Goal: Task Accomplishment & Management: Manage account settings

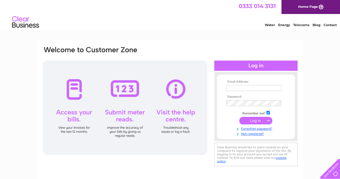
type input "[EMAIL_ADDRESS][DOMAIN_NAME]"
click at [254, 121] on input "submit" at bounding box center [255, 121] width 33 height 8
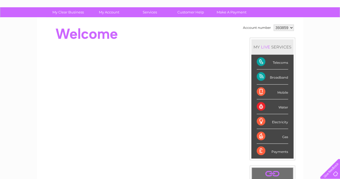
scroll to position [33, 0]
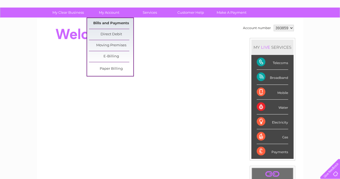
click at [114, 24] on link "Bills and Payments" at bounding box center [111, 23] width 44 height 11
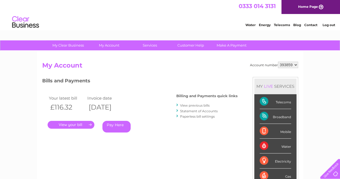
click at [82, 125] on link "." at bounding box center [71, 125] width 47 height 8
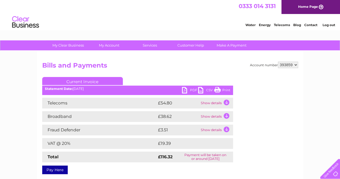
click at [190, 89] on link "PDF" at bounding box center [190, 91] width 16 height 8
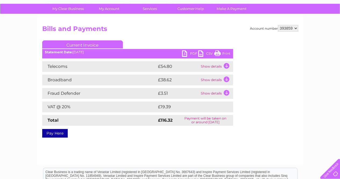
scroll to position [36, 0]
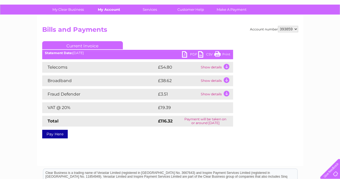
click at [109, 10] on link "My Account" at bounding box center [109, 10] width 44 height 10
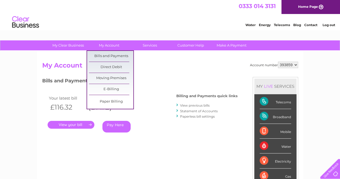
click at [167, 57] on div "Account number 393859 My Account MY LIVE SERVICES Telecoms Broadband Mobile Wat…" at bounding box center [170, 140] width 266 height 178
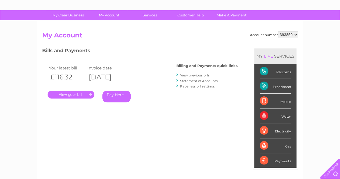
scroll to position [30, 0]
click at [75, 92] on link "." at bounding box center [71, 95] width 47 height 8
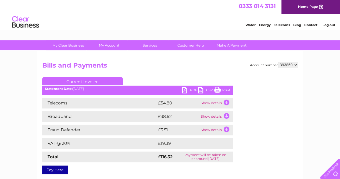
click at [227, 102] on td "Show details" at bounding box center [216, 103] width 34 height 11
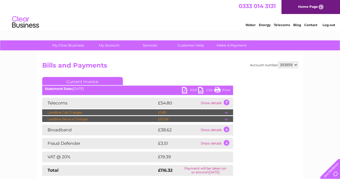
click at [226, 113] on td at bounding box center [229, 112] width 8 height 6
